Goal: Task Accomplishment & Management: Use online tool/utility

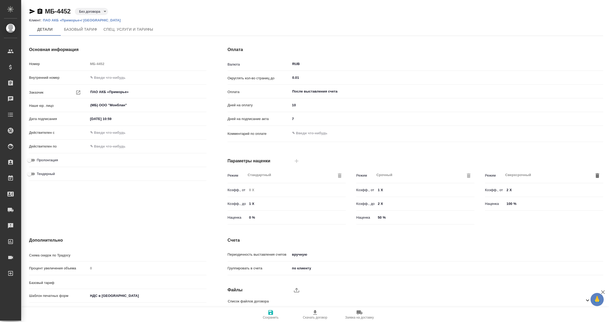
type input "Новый, 2022 (руб.)"
type input "Стандартный шаблон - 30-70-100 - ВЫБЕРИ МЕНЯ!"
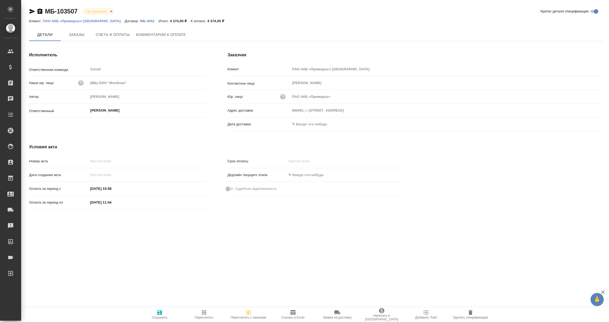
click at [77, 35] on span "Заказы" at bounding box center [76, 34] width 25 height 7
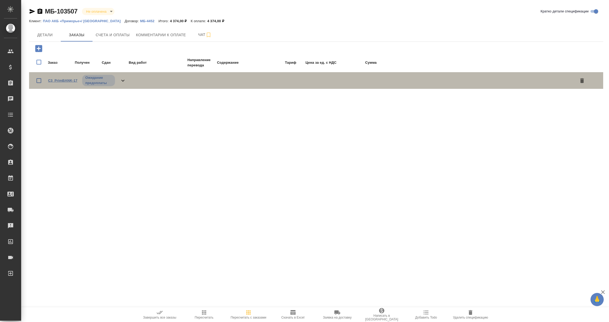
click at [58, 80] on link "C3_PrimBANK-17" at bounding box center [62, 81] width 29 height 4
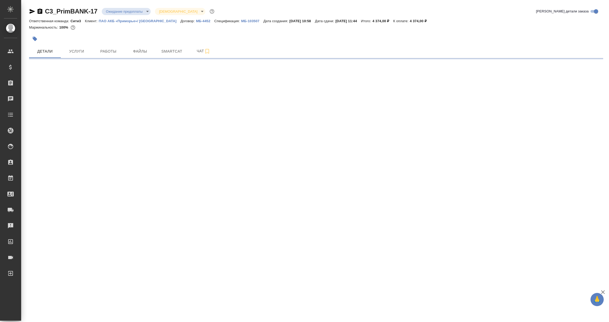
select select "RU"
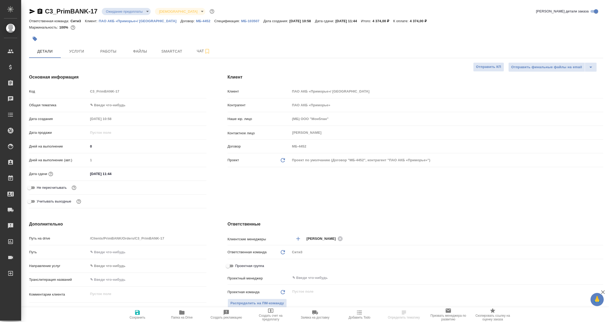
type textarea "x"
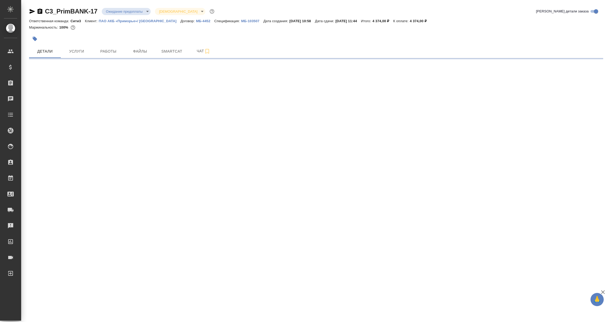
select select "RU"
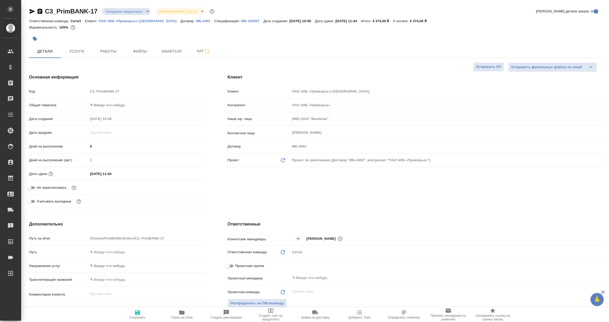
type textarea "x"
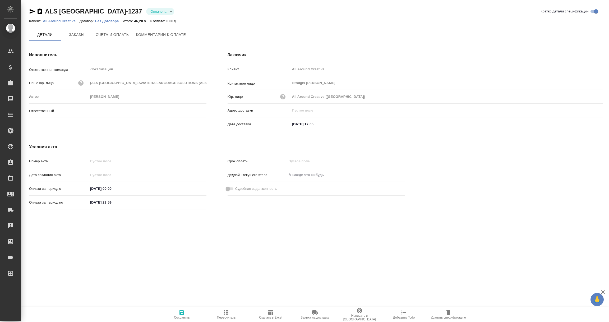
type input "[PERSON_NAME]"
click at [170, 35] on span "Комментарии к оплате" at bounding box center [161, 34] width 50 height 7
